Goal: Information Seeking & Learning: Find specific fact

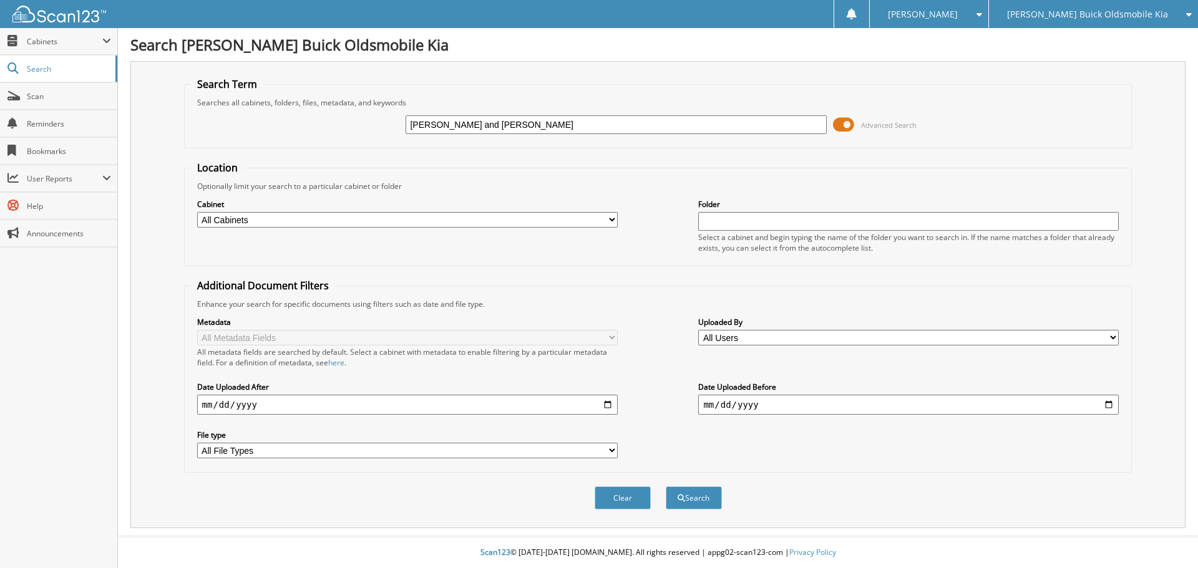
type input "[PERSON_NAME] and [PERSON_NAME]"
click at [666, 487] on button "Search" at bounding box center [694, 498] width 56 height 23
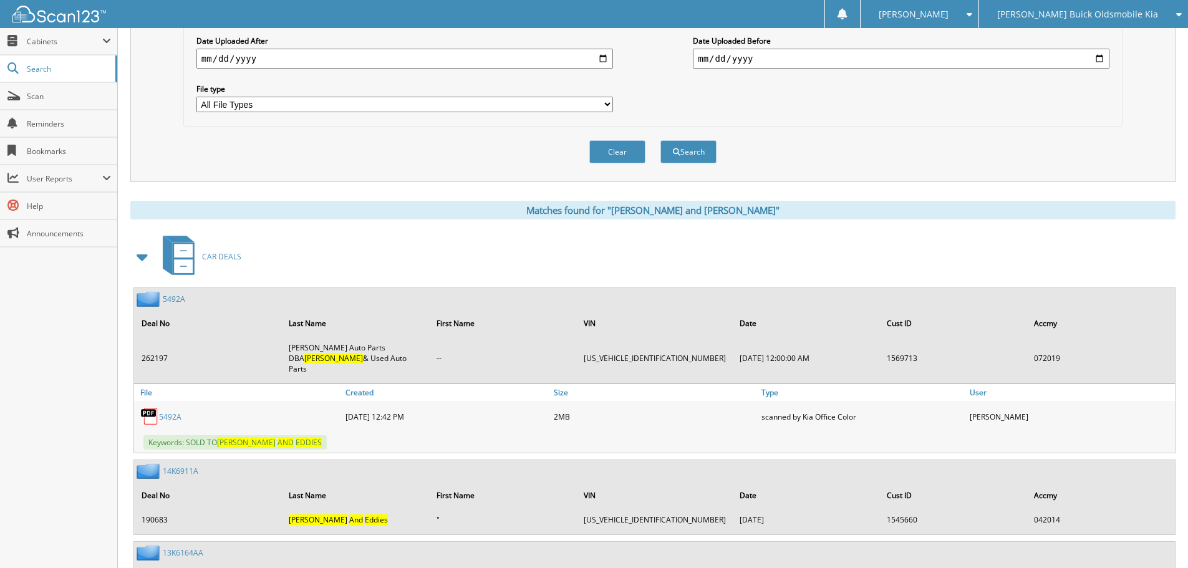
scroll to position [374, 0]
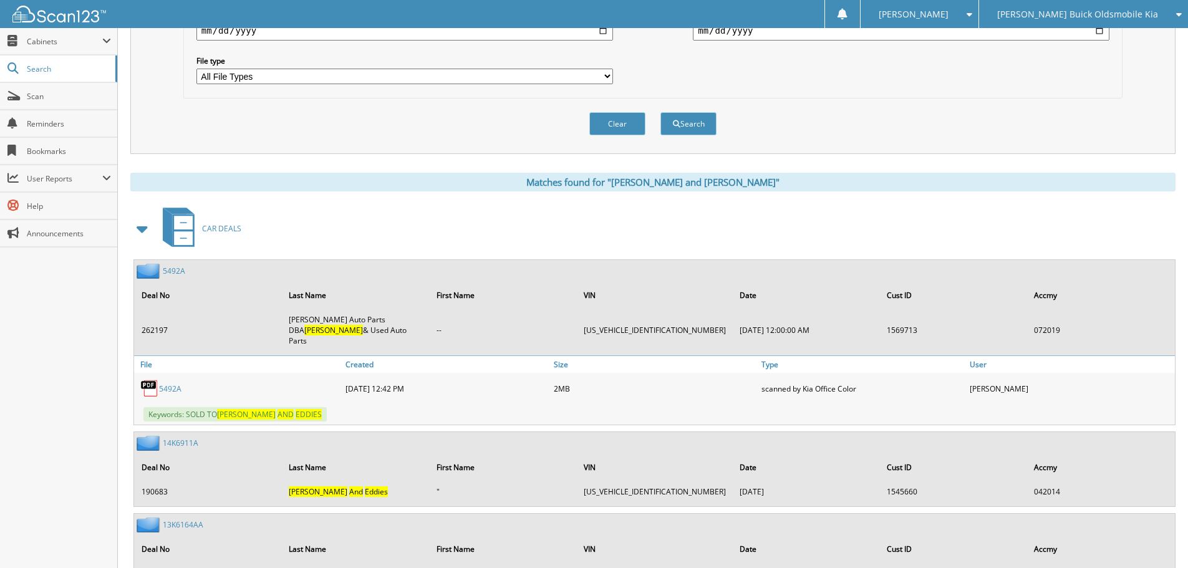
click at [169, 269] on link "5492A" at bounding box center [174, 271] width 22 height 11
